Goal: Information Seeking & Learning: Find specific fact

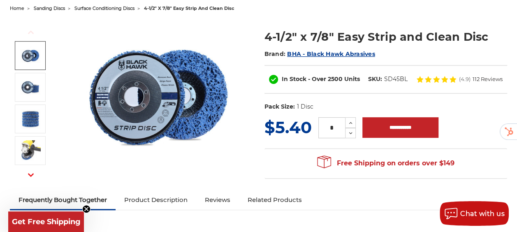
scroll to position [91, 0]
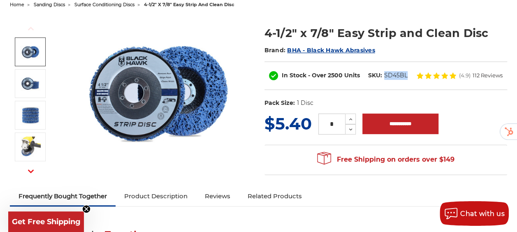
drag, startPoint x: 376, startPoint y: 96, endPoint x: 353, endPoint y: 96, distance: 22.6
click at [384, 80] on dd "SD45BL" at bounding box center [395, 75] width 23 height 9
copy dd "SD45BL"
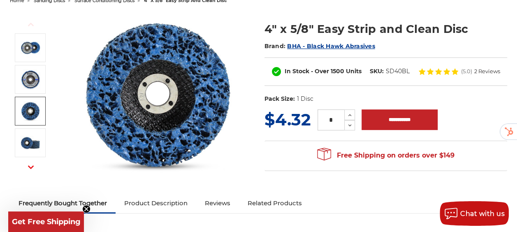
scroll to position [97, 0]
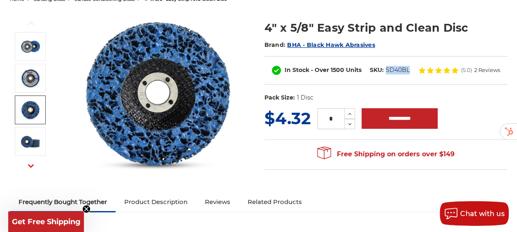
drag, startPoint x: 379, startPoint y: 76, endPoint x: 353, endPoint y: 74, distance: 26.0
click at [366, 74] on dl "SKU: SD40BL" at bounding box center [390, 70] width 48 height 9
copy dd "SD40BL"
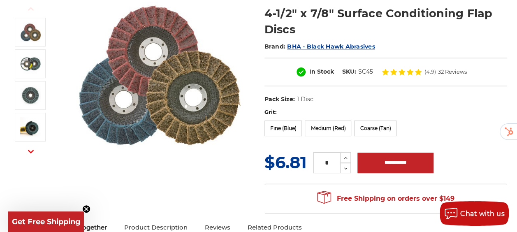
scroll to position [112, 0]
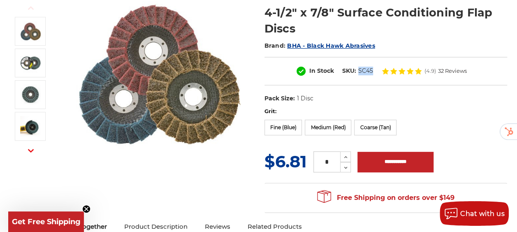
drag, startPoint x: 346, startPoint y: 69, endPoint x: 331, endPoint y: 68, distance: 15.6
click at [338, 68] on dl "SKU: SC45" at bounding box center [357, 71] width 39 height 9
copy dd "SC45"
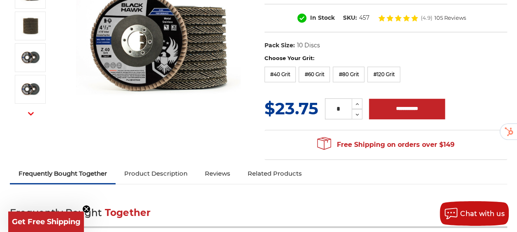
scroll to position [153, 0]
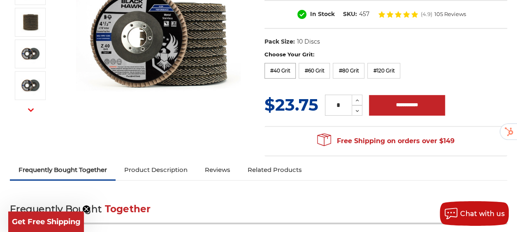
click at [286, 66] on label "#40 Grit" at bounding box center [281, 71] width 32 height 16
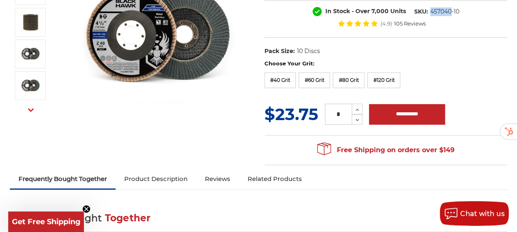
drag, startPoint x: 371, startPoint y: 20, endPoint x: 351, endPoint y: 18, distance: 20.7
click at [410, 16] on dl "SKU: 457040-10" at bounding box center [436, 11] width 53 height 9
copy dd "457040"
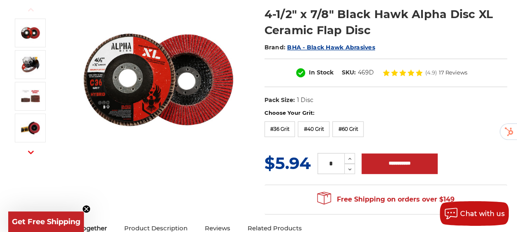
scroll to position [112, 0]
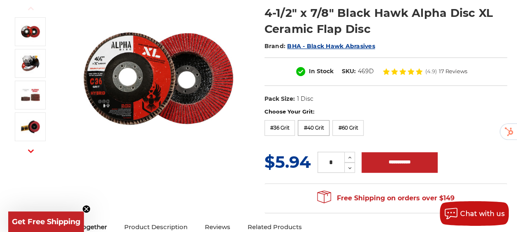
click at [309, 128] on label "#40 Grit" at bounding box center [314, 128] width 32 height 16
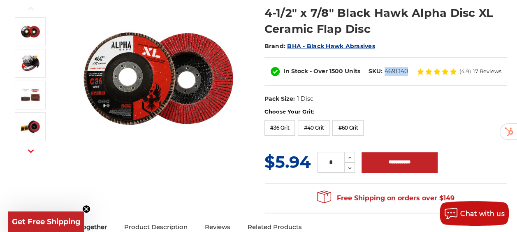
drag, startPoint x: 376, startPoint y: 78, endPoint x: 351, endPoint y: 79, distance: 24.7
click at [365, 76] on dl "SKU: 469D40" at bounding box center [389, 71] width 48 height 9
copy dd "469D40"
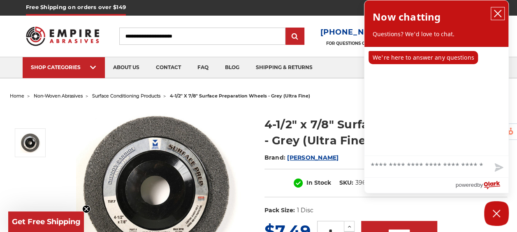
click at [501, 15] on icon "close chatbox" at bounding box center [498, 13] width 8 height 8
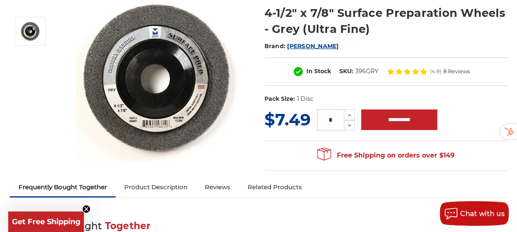
scroll to position [115, 0]
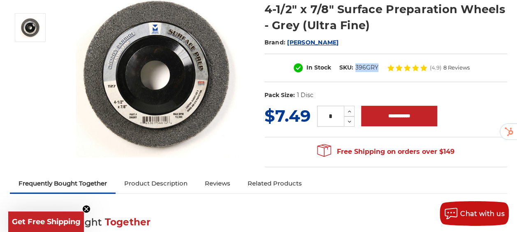
drag, startPoint x: 353, startPoint y: 64, endPoint x: 330, endPoint y: 67, distance: 23.7
click at [335, 67] on dl "SKU: 396GRY" at bounding box center [358, 67] width 47 height 9
copy dd "396GRY"
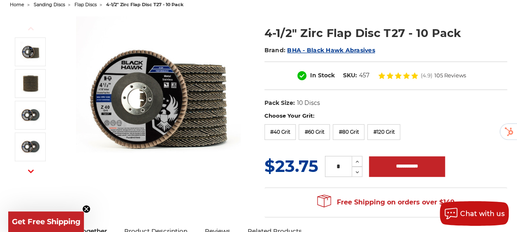
scroll to position [92, 0]
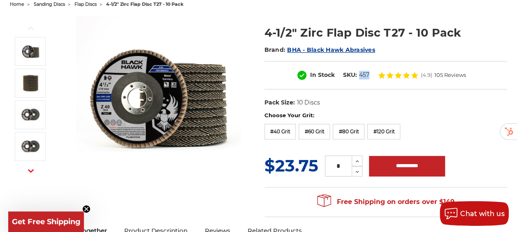
drag, startPoint x: 342, startPoint y: 72, endPoint x: 330, endPoint y: 72, distance: 11.5
click at [339, 72] on dl "SKU: 457" at bounding box center [356, 75] width 35 height 9
copy dd "457"
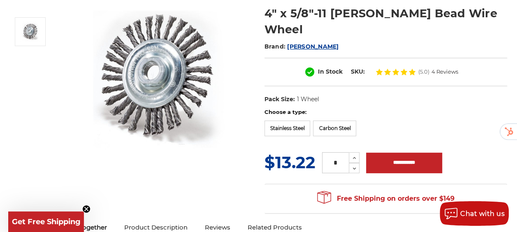
scroll to position [112, 0]
click at [287, 130] on label "Stainless Steel" at bounding box center [288, 128] width 46 height 16
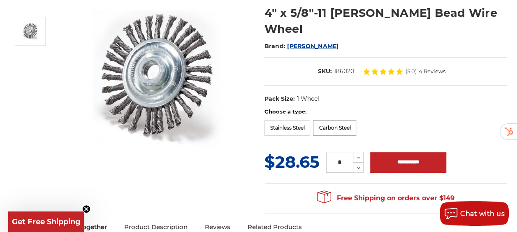
click at [323, 124] on label "Carbon Steel" at bounding box center [334, 128] width 43 height 16
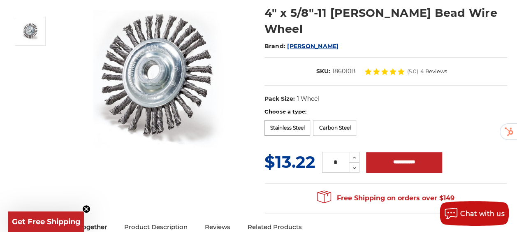
click at [298, 125] on label "Stainless Steel" at bounding box center [288, 128] width 46 height 16
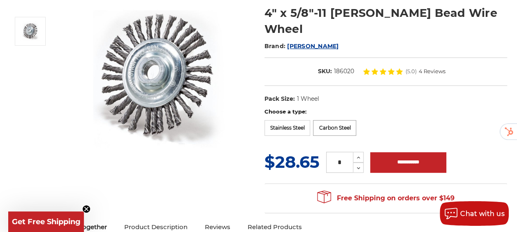
click at [328, 131] on label "Carbon Steel" at bounding box center [334, 128] width 43 height 16
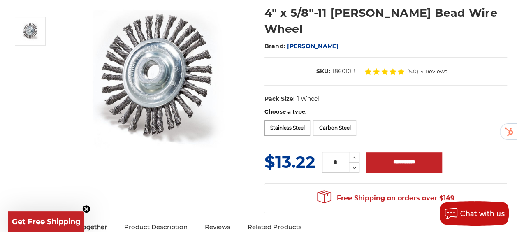
click at [297, 120] on label "Stainless Steel" at bounding box center [288, 128] width 46 height 16
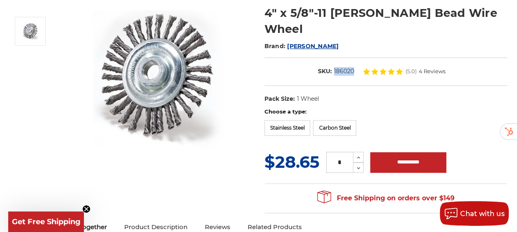
drag, startPoint x: 305, startPoint y: 69, endPoint x: 285, endPoint y: 68, distance: 20.2
click at [314, 68] on dl "SKU: 186020" at bounding box center [336, 71] width 44 height 9
copy dd "186020"
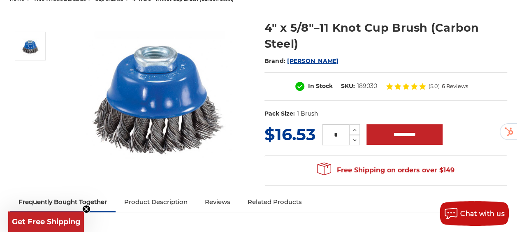
scroll to position [98, 0]
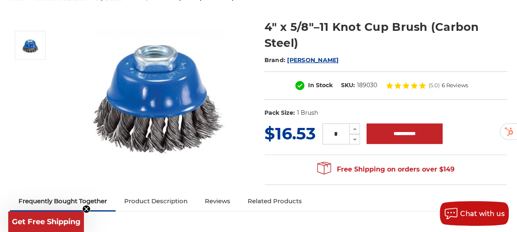
click at [339, 105] on dl "UPC: Pack Size: 1 Brush Size: 4" Tool: Angle Grinder Material: Carbon Steel sto…" at bounding box center [386, 113] width 243 height 17
drag, startPoint x: 352, startPoint y: 81, endPoint x: 329, endPoint y: 83, distance: 23.2
click at [337, 83] on dl "SKU: 189030" at bounding box center [359, 85] width 44 height 9
copy dd "189030"
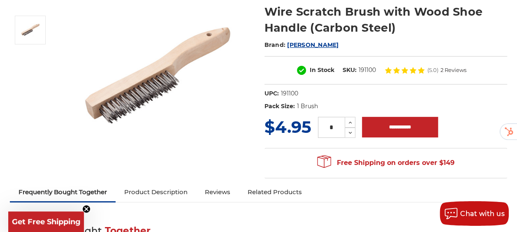
scroll to position [116, 0]
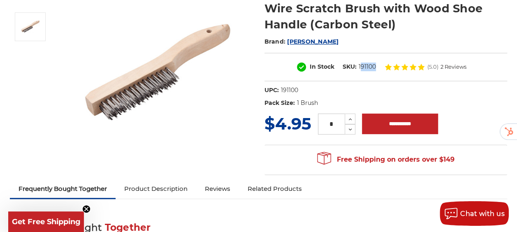
drag, startPoint x: 349, startPoint y: 63, endPoint x: 332, endPoint y: 63, distance: 17.3
click at [339, 63] on dl "SKU: 191100" at bounding box center [360, 67] width 42 height 9
click at [359, 63] on dd "191100" at bounding box center [367, 67] width 17 height 9
click at [328, 56] on div "In Stock SKU: 191100 (5.0) 2 Reviews" at bounding box center [386, 67] width 243 height 29
drag, startPoint x: 348, startPoint y: 66, endPoint x: 328, endPoint y: 65, distance: 20.6
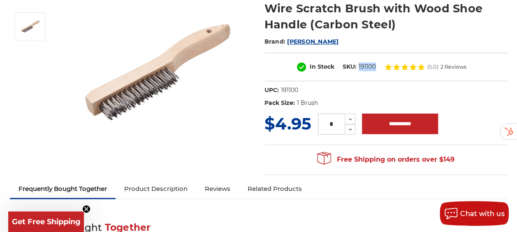
click at [339, 65] on dl "SKU: 191100" at bounding box center [360, 67] width 42 height 9
copy dl "191100"
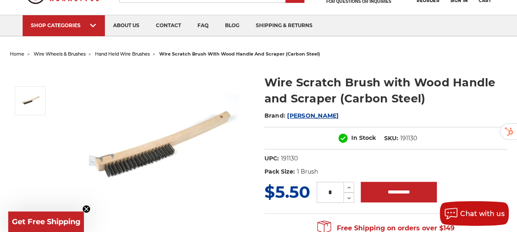
scroll to position [44, 0]
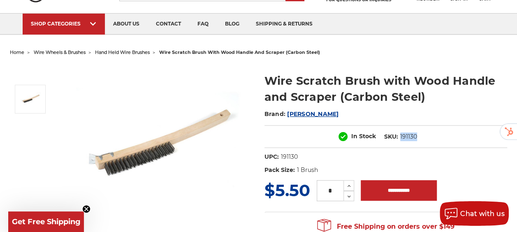
drag, startPoint x: 347, startPoint y: 136, endPoint x: 330, endPoint y: 136, distance: 16.9
click at [400, 136] on dd "191130" at bounding box center [408, 136] width 17 height 9
copy dd "191130"
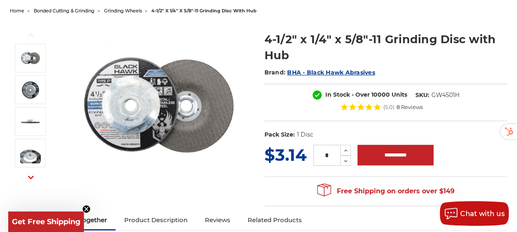
scroll to position [86, 0]
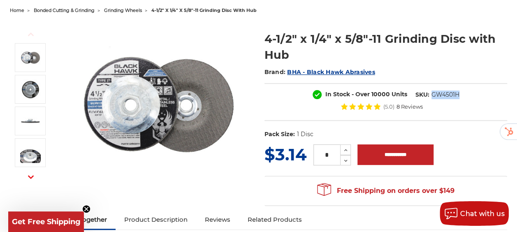
drag, startPoint x: 383, startPoint y: 102, endPoint x: 353, endPoint y: 103, distance: 30.5
click at [411, 99] on dl "SKU: GW4501H" at bounding box center [437, 95] width 52 height 9
copy dd "GW4501H"
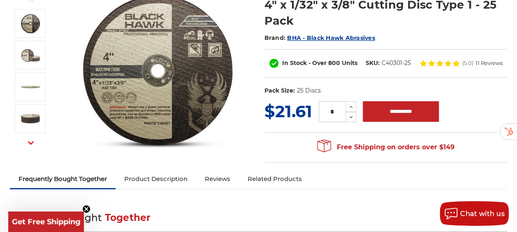
scroll to position [123, 0]
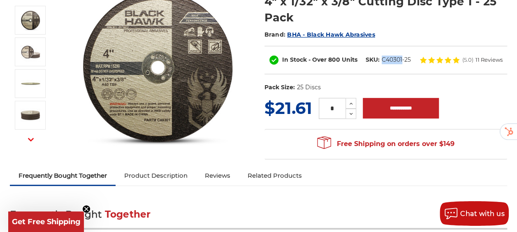
drag, startPoint x: 371, startPoint y: 65, endPoint x: 348, endPoint y: 65, distance: 23.5
click at [362, 64] on dl "SKU: C40301-25" at bounding box center [388, 60] width 53 height 9
copy dd "C40301"
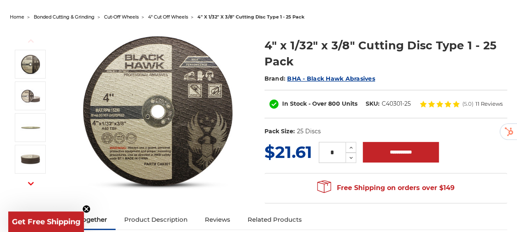
scroll to position [80, 0]
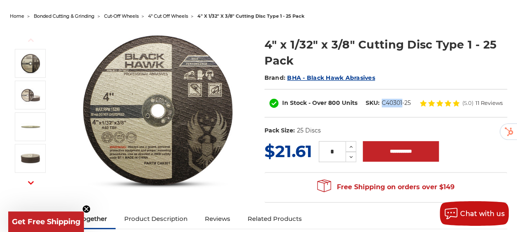
drag, startPoint x: 371, startPoint y: 109, endPoint x: 348, endPoint y: 109, distance: 23.5
click at [362, 107] on dl "SKU: C40301-25" at bounding box center [388, 103] width 53 height 9
copy dd "C40301"
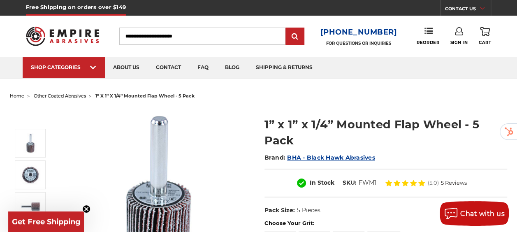
click at [376, 143] on h1 "1” x 1” x 1/4” Mounted Flap Wheel - 5 Pack" at bounding box center [386, 132] width 243 height 32
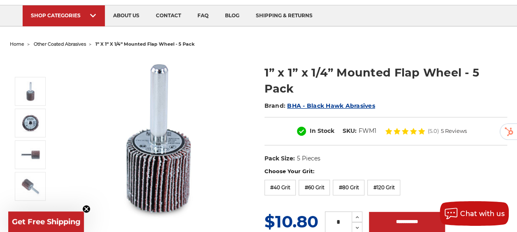
scroll to position [72, 0]
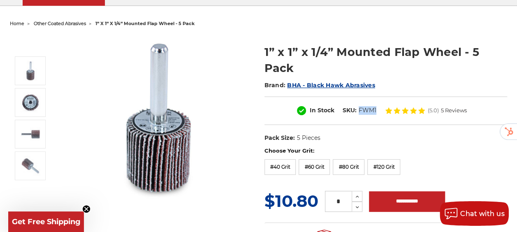
drag, startPoint x: 348, startPoint y: 107, endPoint x: 330, endPoint y: 107, distance: 17.7
click at [339, 107] on dl "SKU: FWM1" at bounding box center [360, 110] width 42 height 9
copy dd "FWM1"
click at [311, 170] on label "#60 Grit" at bounding box center [314, 167] width 31 height 16
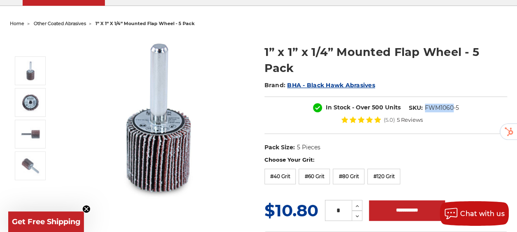
drag, startPoint x: 378, startPoint y: 117, endPoint x: 348, endPoint y: 116, distance: 29.6
click at [405, 112] on dl "SKU: FWM1060-5" at bounding box center [434, 108] width 58 height 9
copy dd "FWM1060"
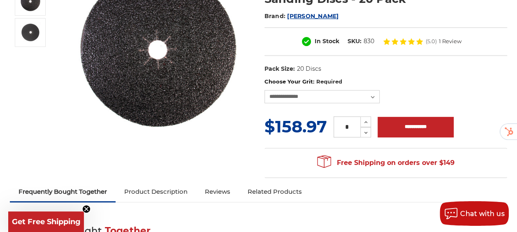
scroll to position [145, 0]
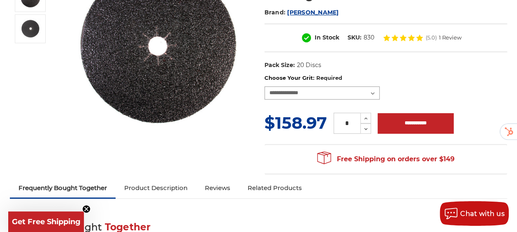
click at [374, 95] on select "**********" at bounding box center [322, 92] width 115 height 13
click at [265, 86] on select "**********" at bounding box center [322, 92] width 115 height 13
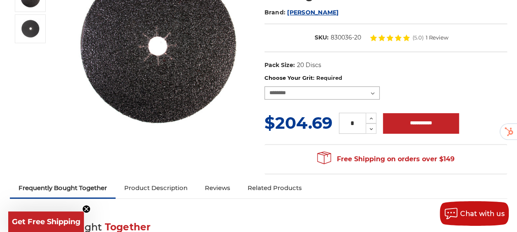
click at [379, 89] on select "**********" at bounding box center [322, 92] width 115 height 13
select select "****"
click at [265, 86] on select "**********" at bounding box center [322, 92] width 115 height 13
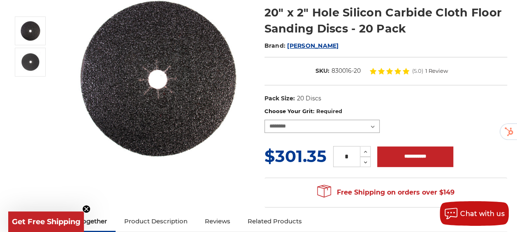
scroll to position [109, 0]
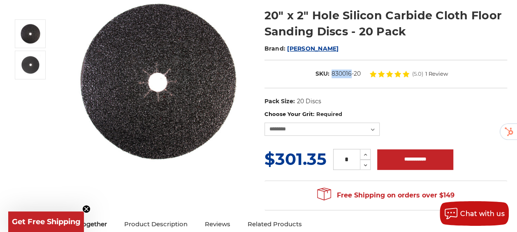
drag, startPoint x: 305, startPoint y: 72, endPoint x: 284, endPoint y: 76, distance: 21.4
click at [332, 76] on dd "830016-20" at bounding box center [346, 74] width 29 height 9
copy dd "830016"
